Goal: Task Accomplishment & Management: Use online tool/utility

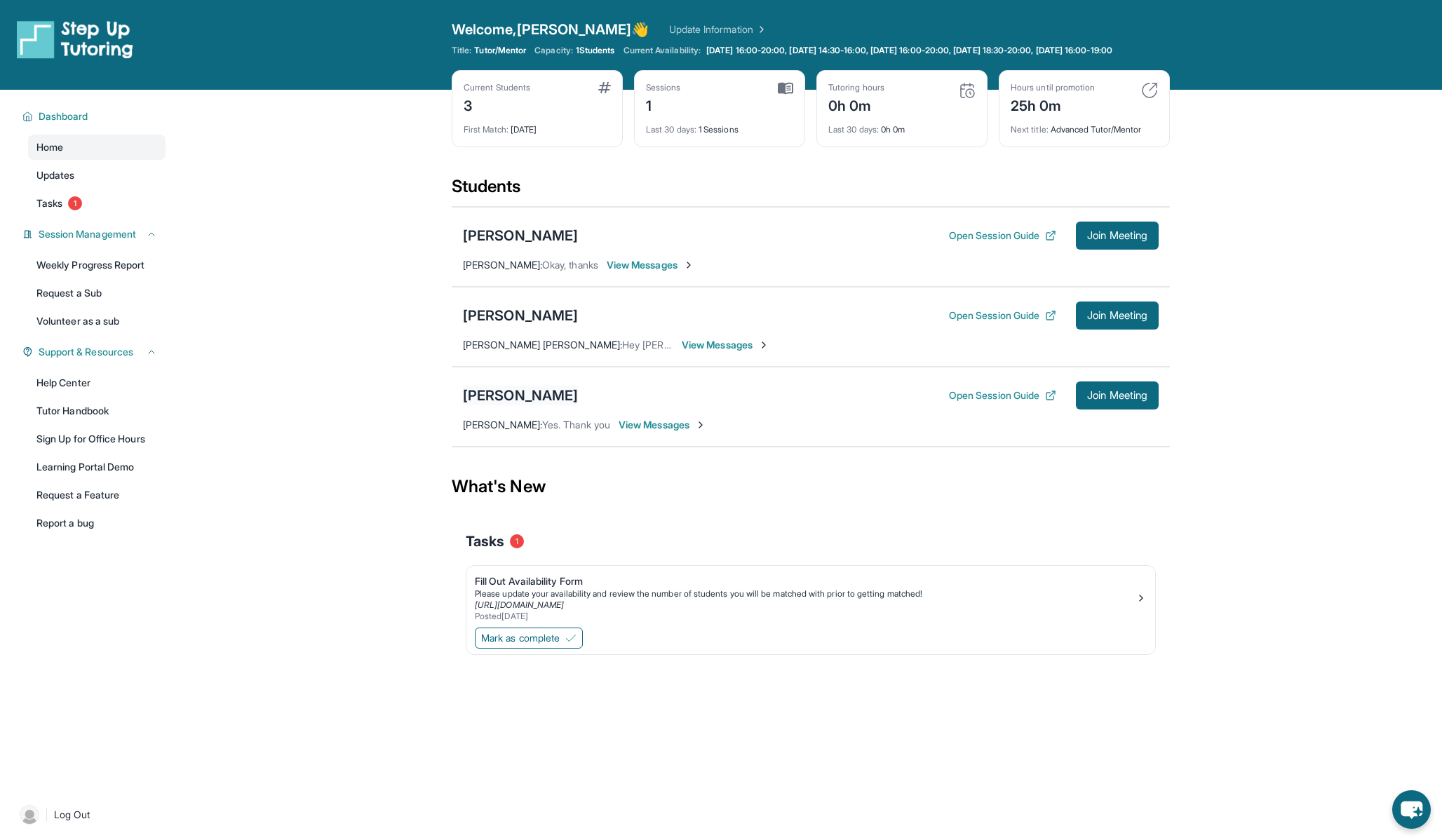
click at [491, 405] on div "[PERSON_NAME]" at bounding box center [520, 395] width 115 height 20
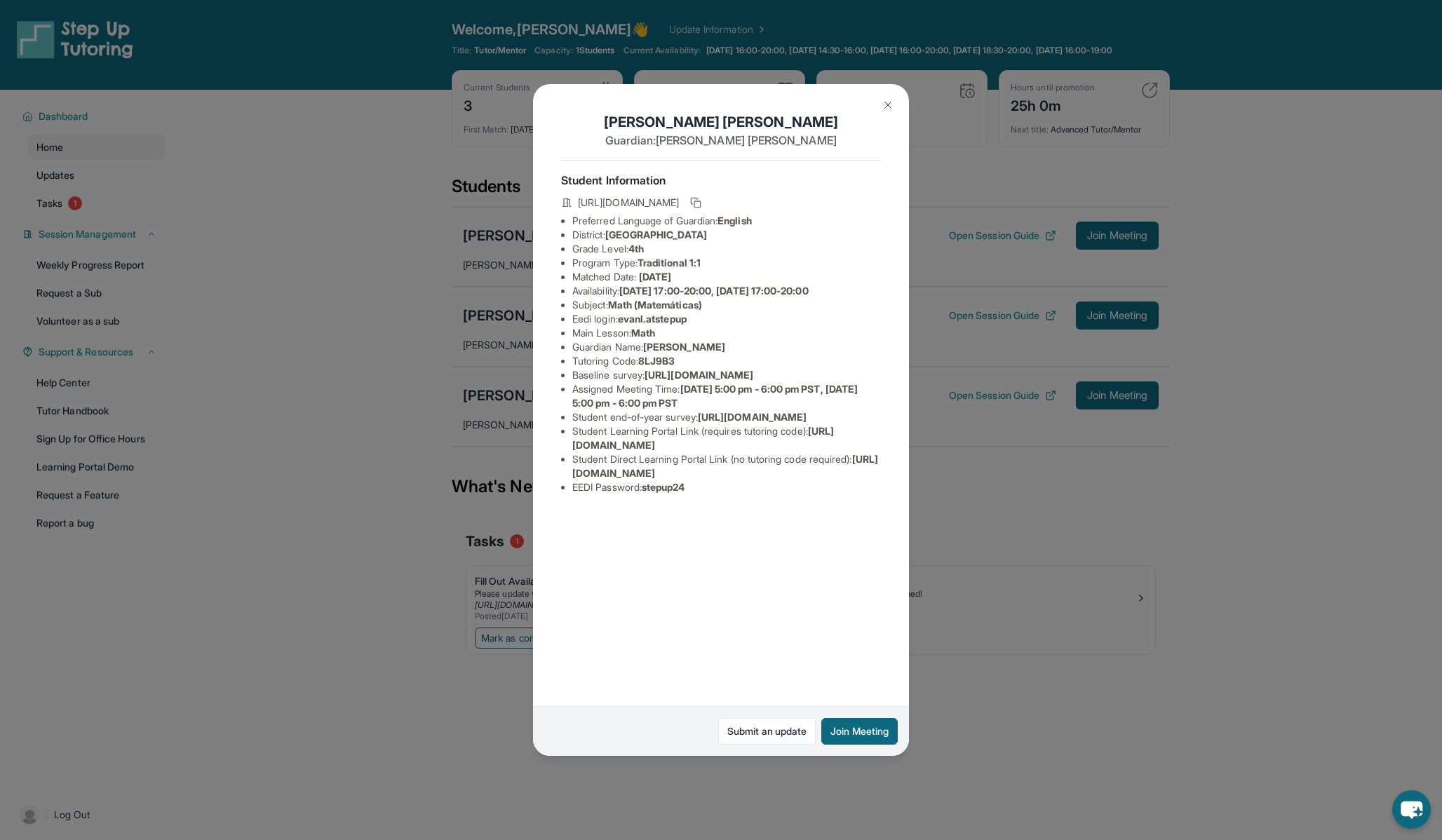
click at [682, 380] on span "[URL][DOMAIN_NAME]" at bounding box center [699, 374] width 109 height 12
click at [570, 385] on ul "Preferred Language of Guardian: English District: Glendale Unified School Distr…" at bounding box center [721, 354] width 320 height 281
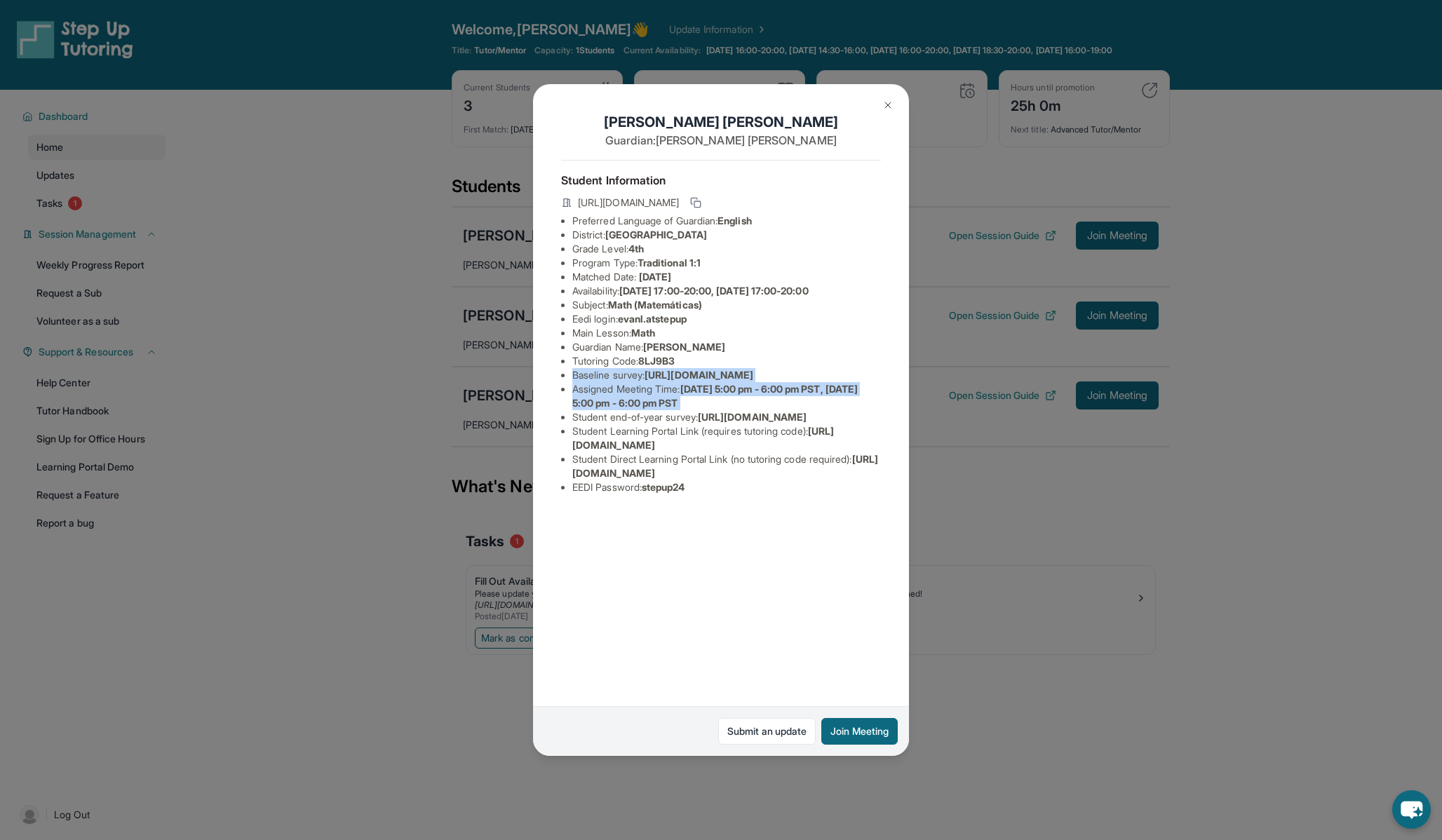
drag, startPoint x: 572, startPoint y: 387, endPoint x: 987, endPoint y: 439, distance: 418.2
click at [987, 439] on div "[PERSON_NAME] Guardian: [PERSON_NAME] Student Information [URL][DOMAIN_NAME] Pr…" at bounding box center [721, 420] width 1442 height 840
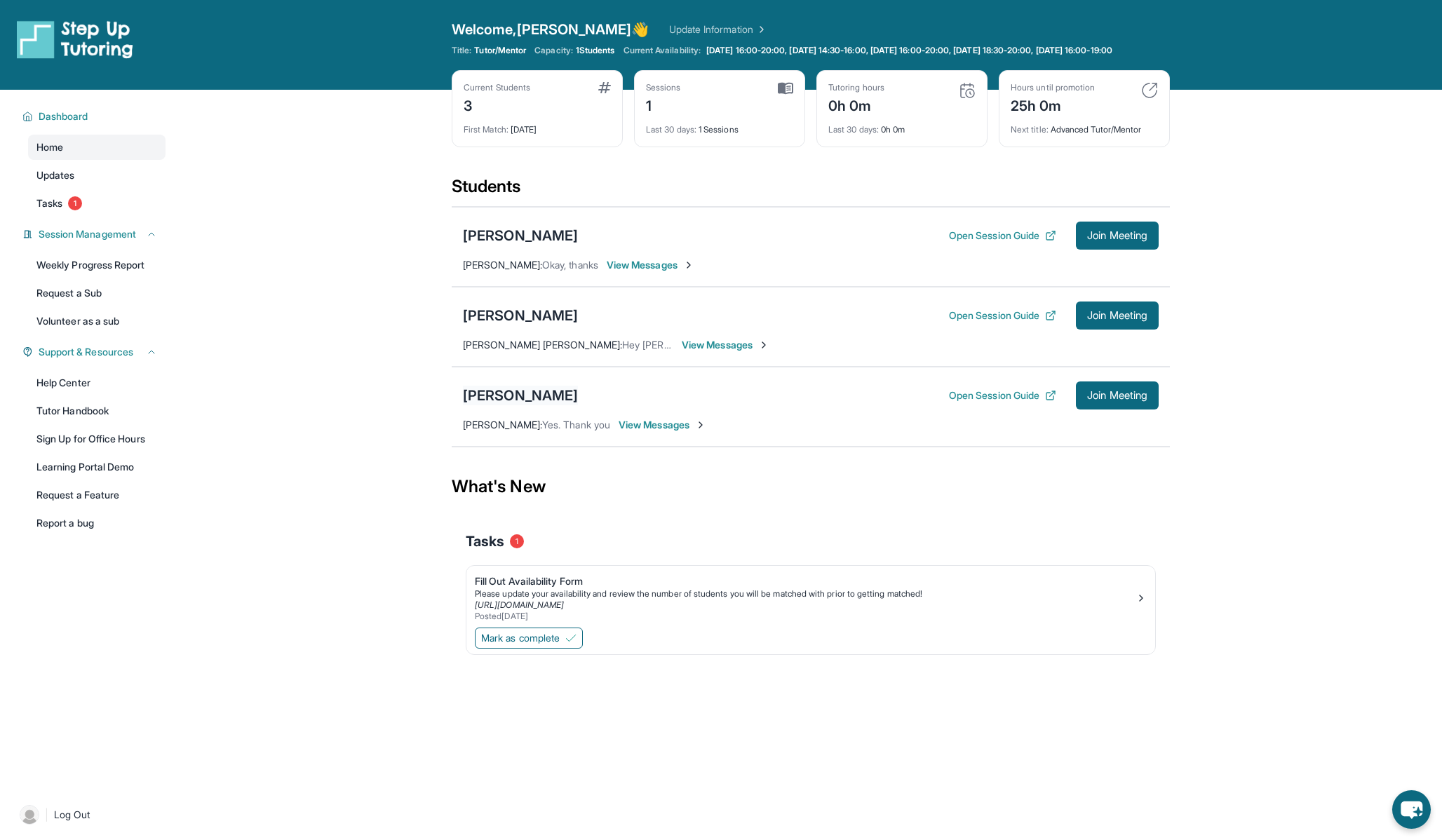
click at [517, 405] on div "[PERSON_NAME]" at bounding box center [520, 395] width 115 height 20
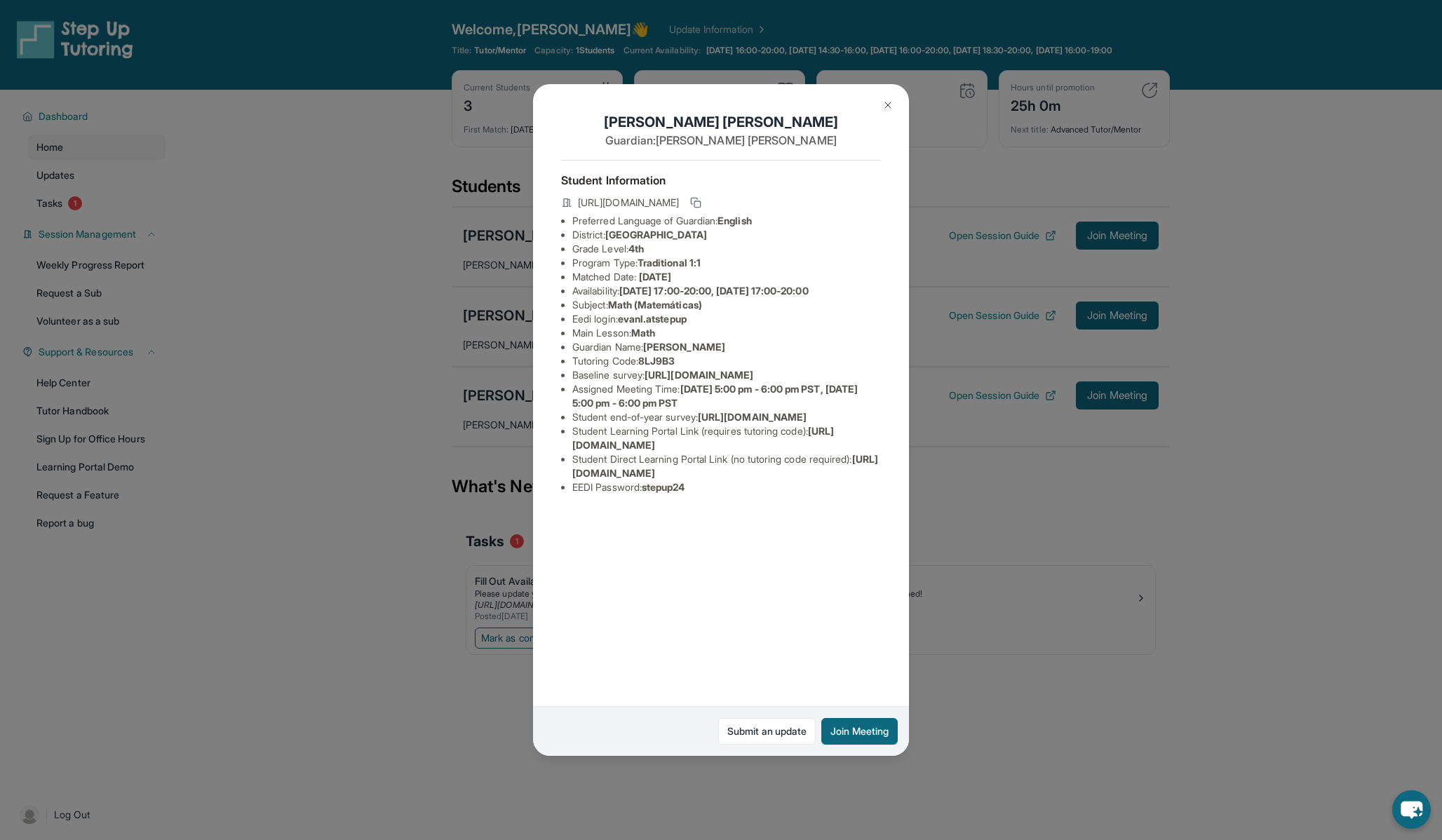
scroll to position [0, 0]
click at [701, 206] on icon at bounding box center [696, 203] width 11 height 11
drag, startPoint x: 625, startPoint y: 320, endPoint x: 716, endPoint y: 320, distance: 91.0
click at [716, 320] on li "Eedi login : evanl.atstepup" at bounding box center [727, 319] width 309 height 14
copy span "evanl.atstepup"
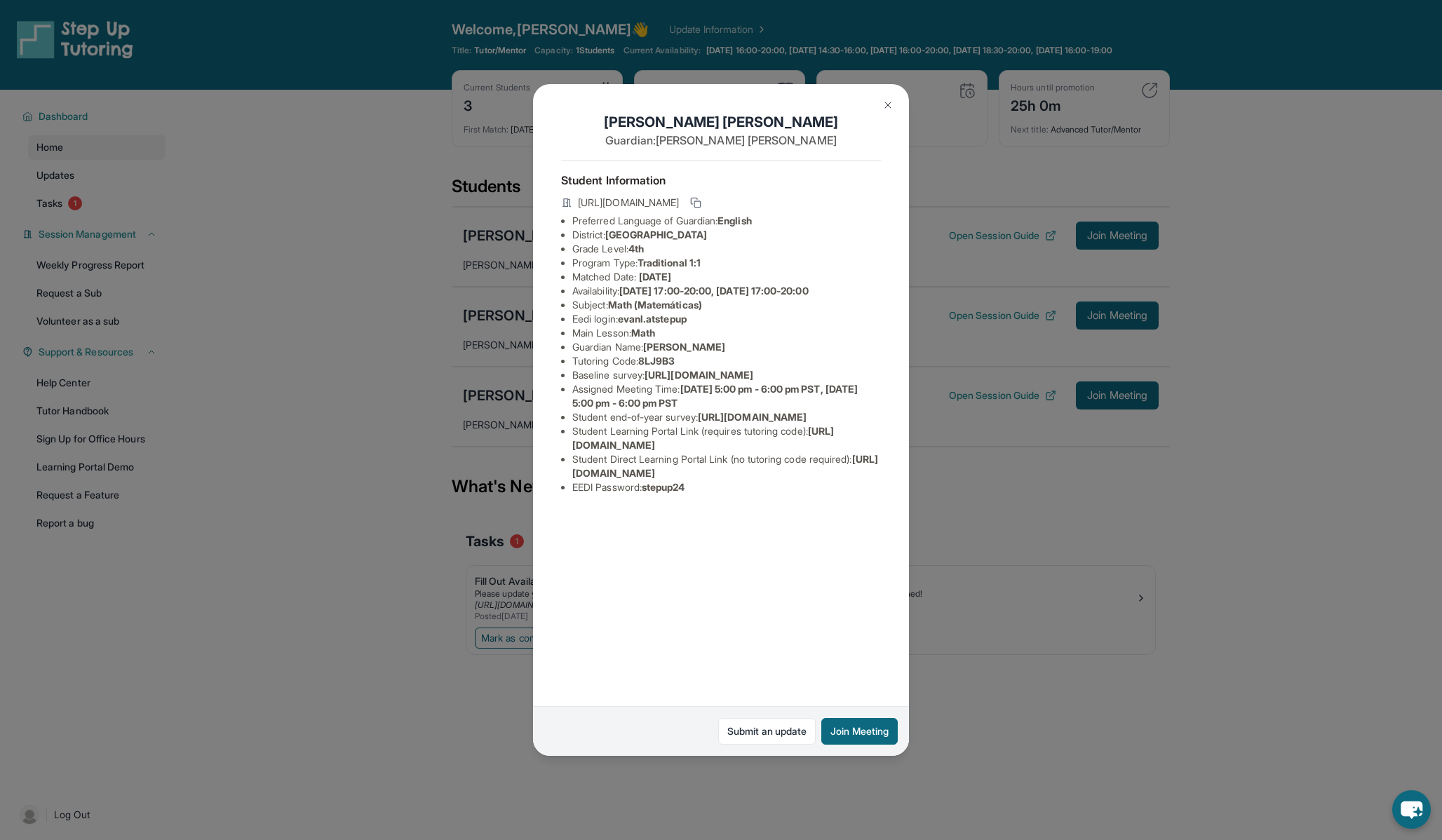
click at [675, 493] on span "stepup24" at bounding box center [663, 486] width 44 height 12
click at [663, 493] on span "stepup24" at bounding box center [663, 486] width 44 height 12
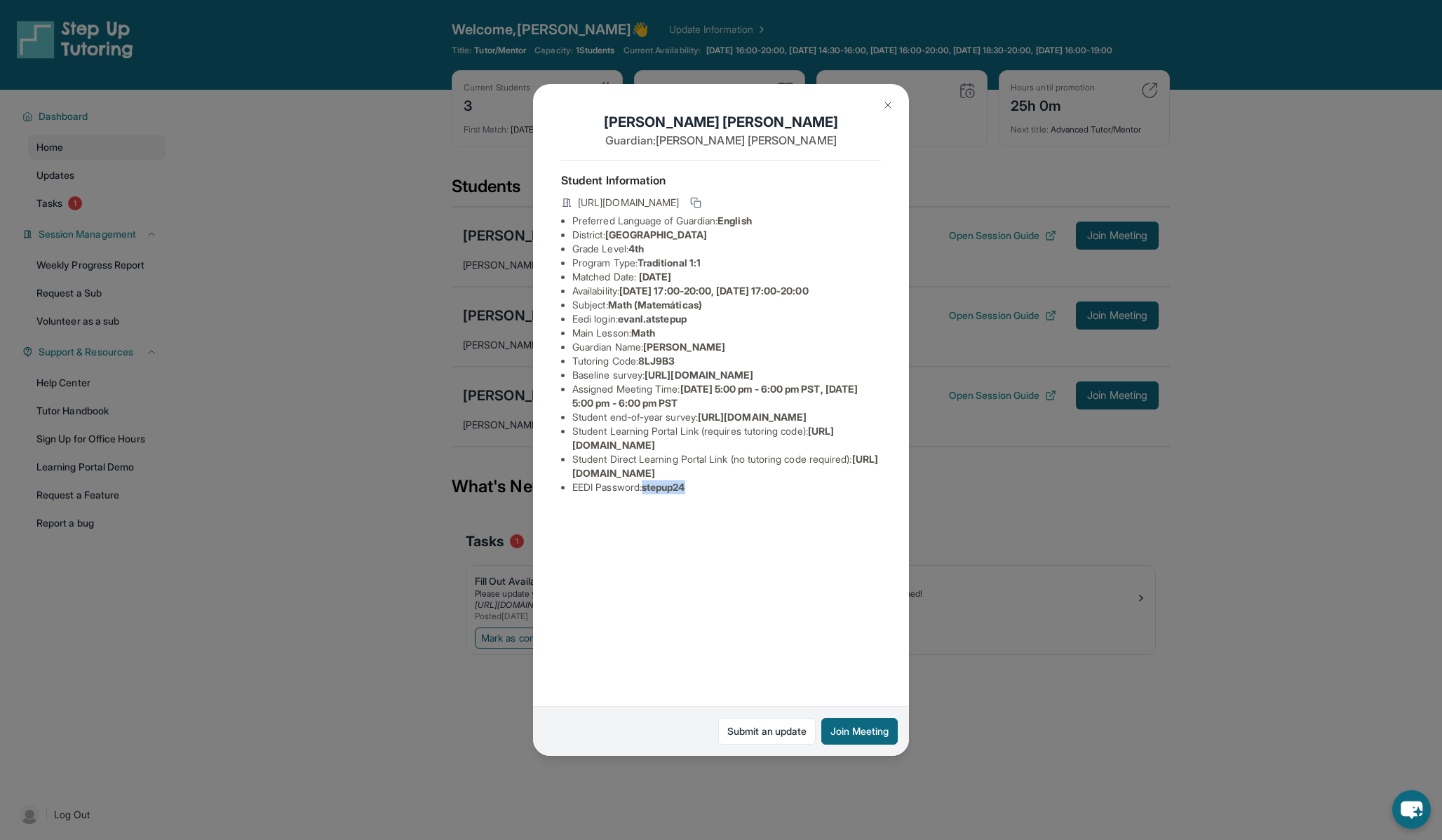
copy span "stepup24"
click at [889, 104] on img at bounding box center [888, 105] width 11 height 11
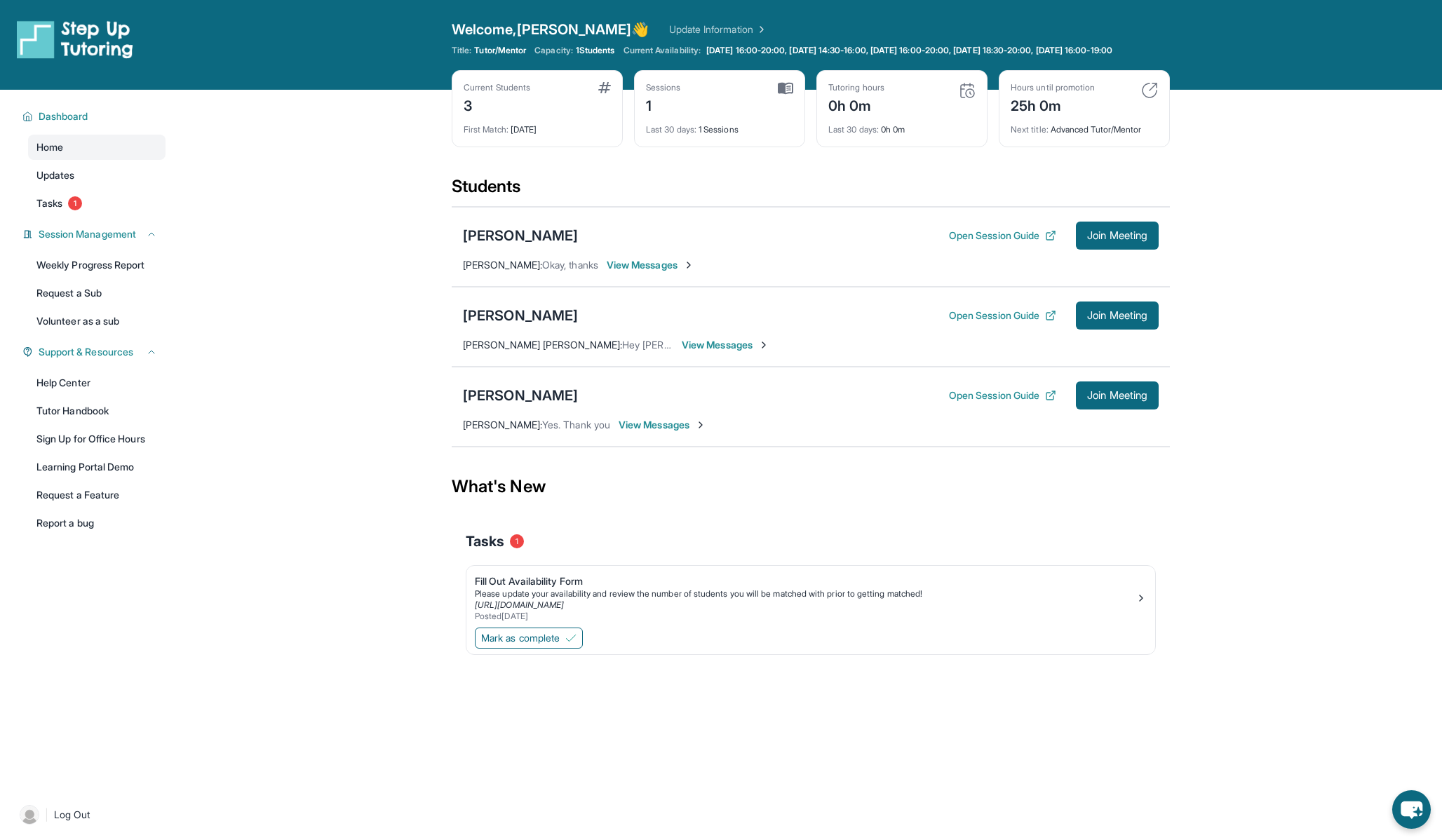
click at [986, 409] on div "Open Session Guide Join Meeting" at bounding box center [1054, 395] width 210 height 28
click at [984, 402] on button "Open Session Guide" at bounding box center [1003, 395] width 107 height 14
click at [1124, 399] on span "Join Meeting" at bounding box center [1117, 395] width 60 height 8
click at [503, 405] on div "[PERSON_NAME]" at bounding box center [520, 395] width 115 height 20
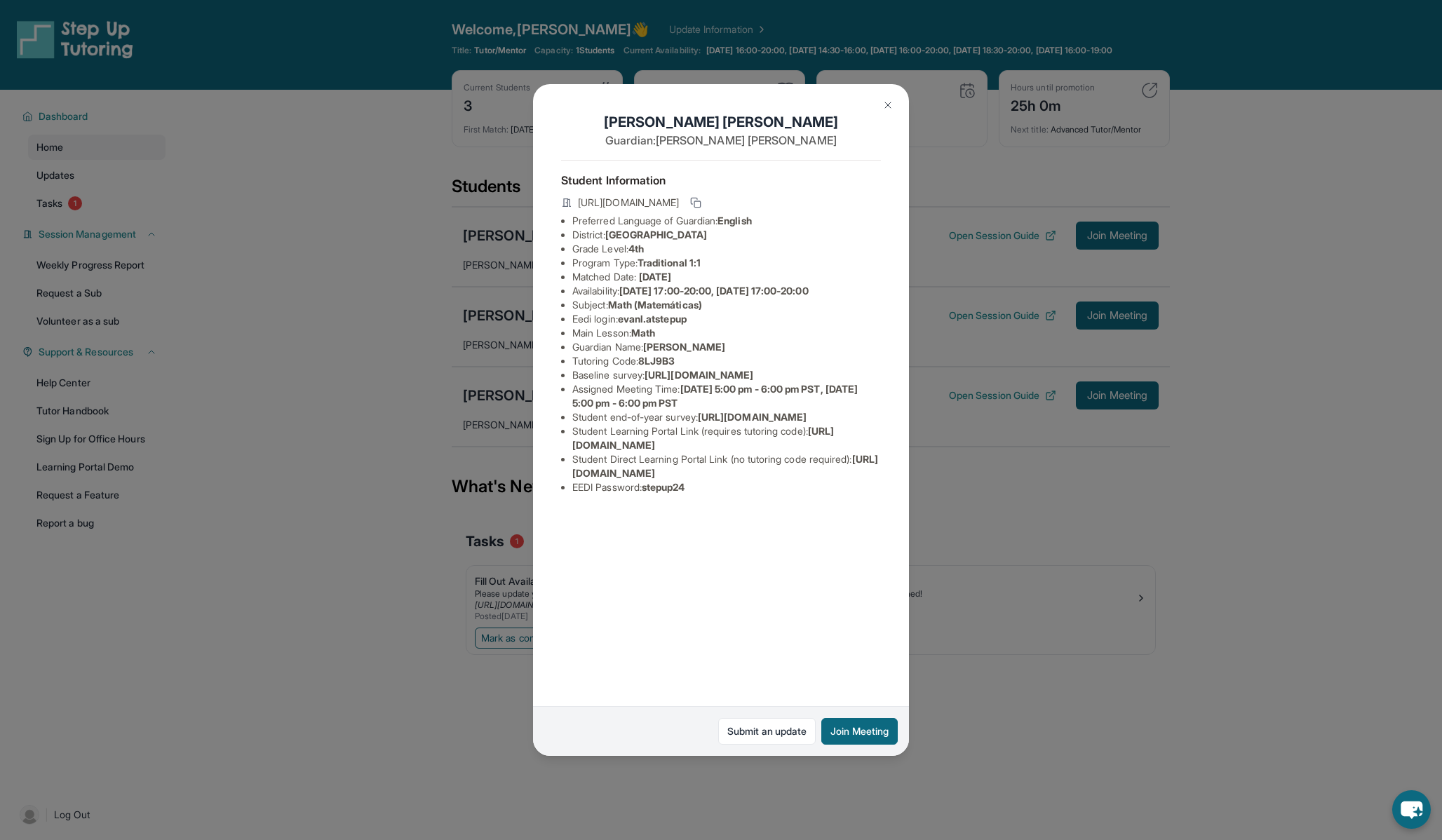
click at [884, 107] on img at bounding box center [888, 105] width 11 height 11
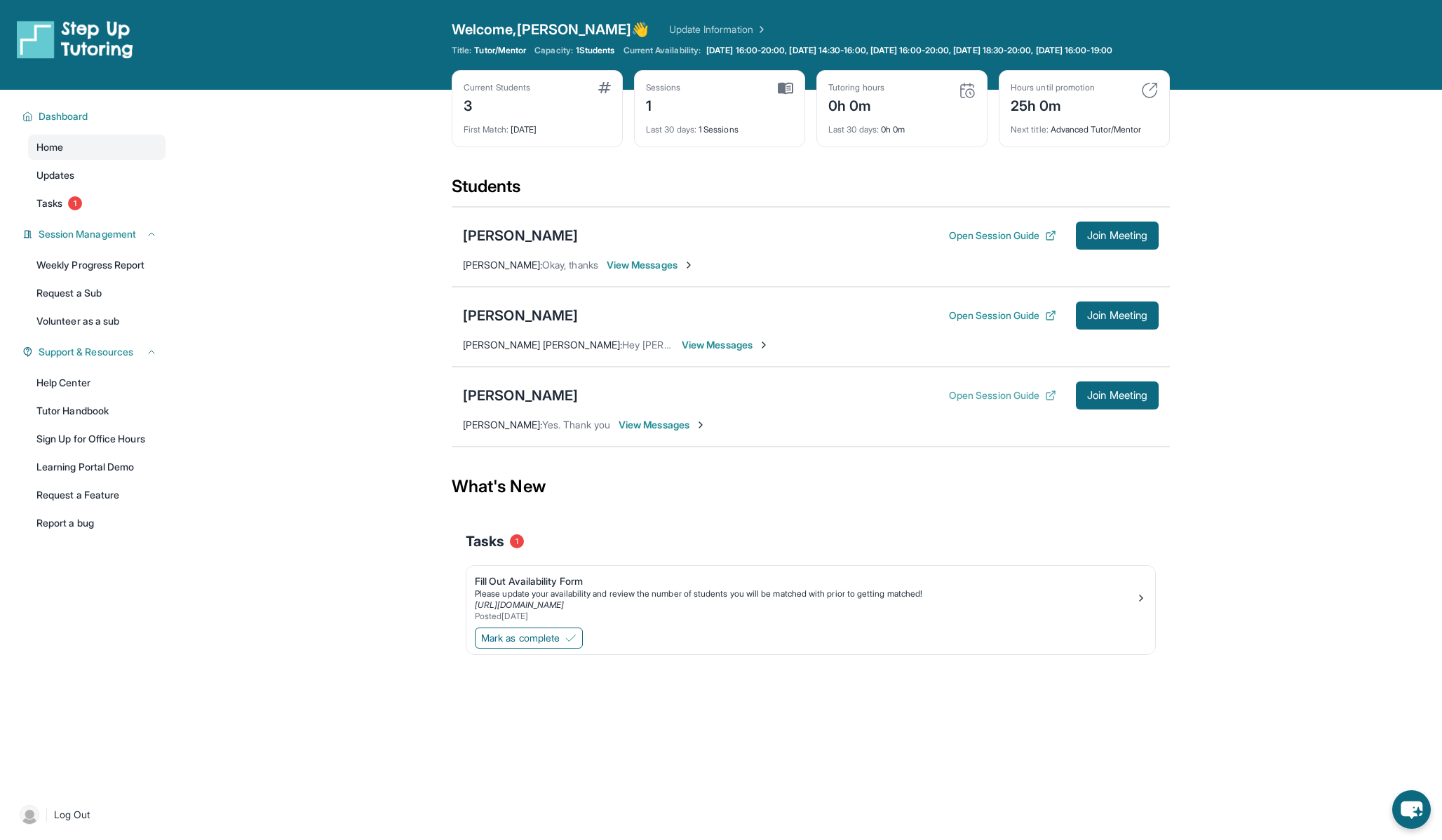
click at [1005, 402] on button "Open Session Guide" at bounding box center [1003, 395] width 107 height 14
